Goal: Learn about a topic

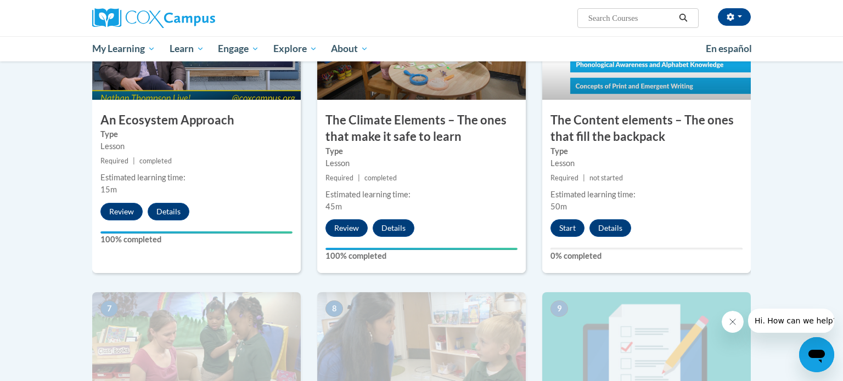
scroll to position [630, 0]
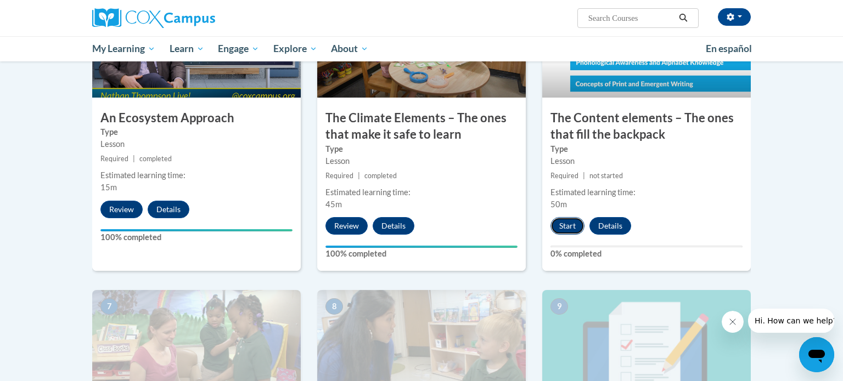
click at [572, 221] on button "Start" at bounding box center [567, 226] width 34 height 18
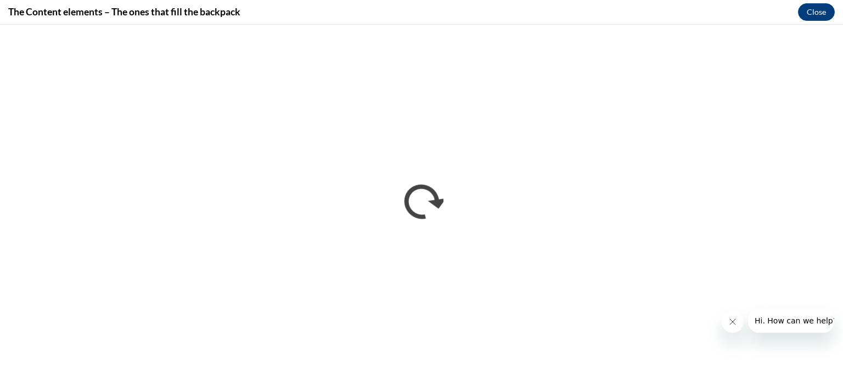
scroll to position [0, 0]
